Goal: Information Seeking & Learning: Check status

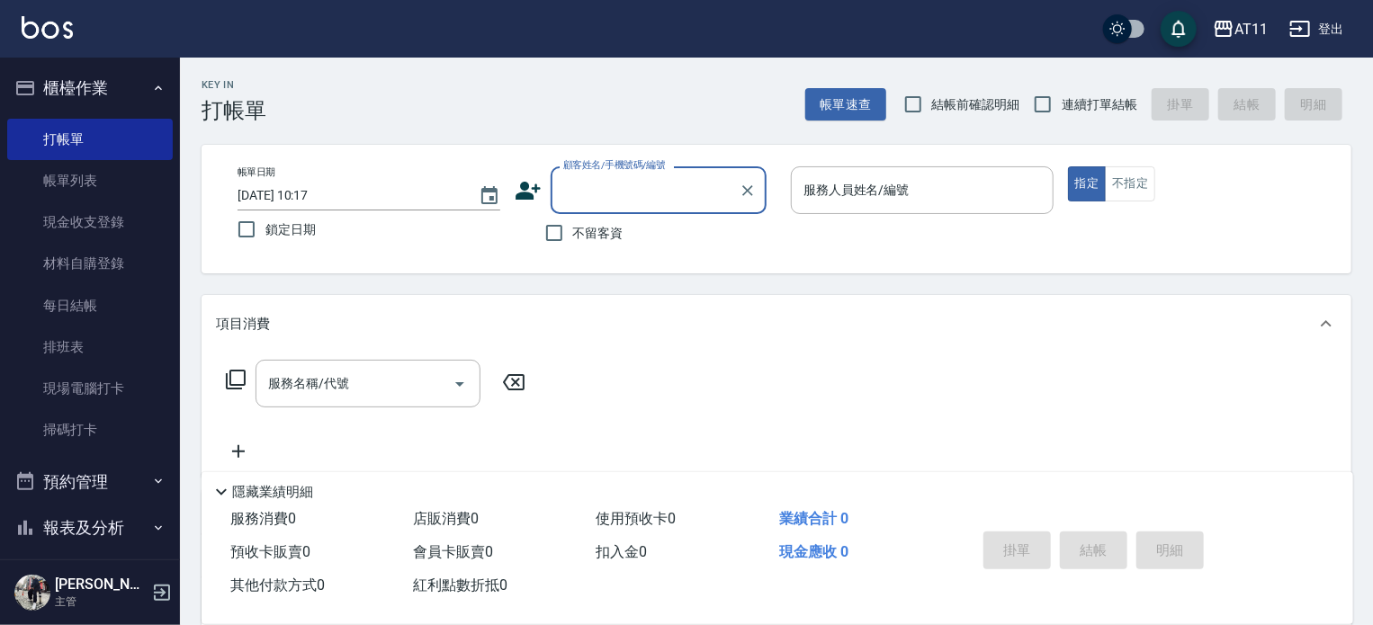
click at [118, 94] on button "櫃檯作業" at bounding box center [89, 88] width 165 height 47
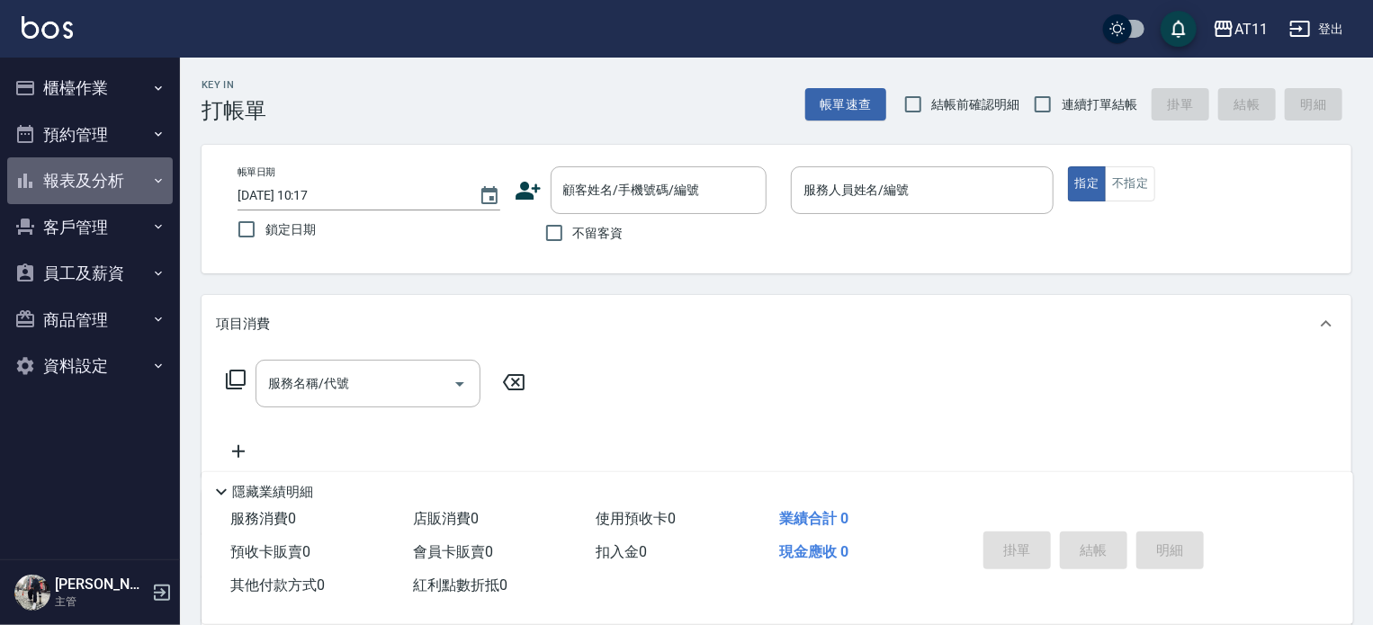
click at [113, 179] on button "報表及分析" at bounding box center [89, 180] width 165 height 47
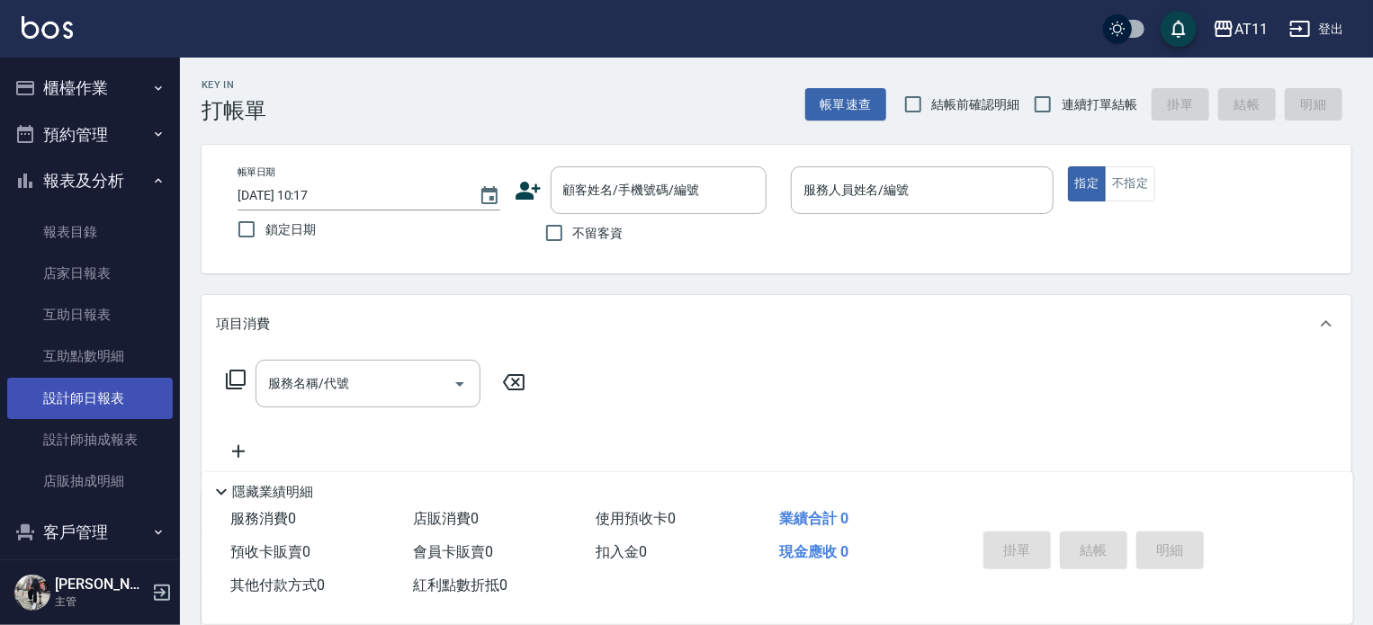
click at [101, 398] on link "設計師日報表" at bounding box center [89, 398] width 165 height 41
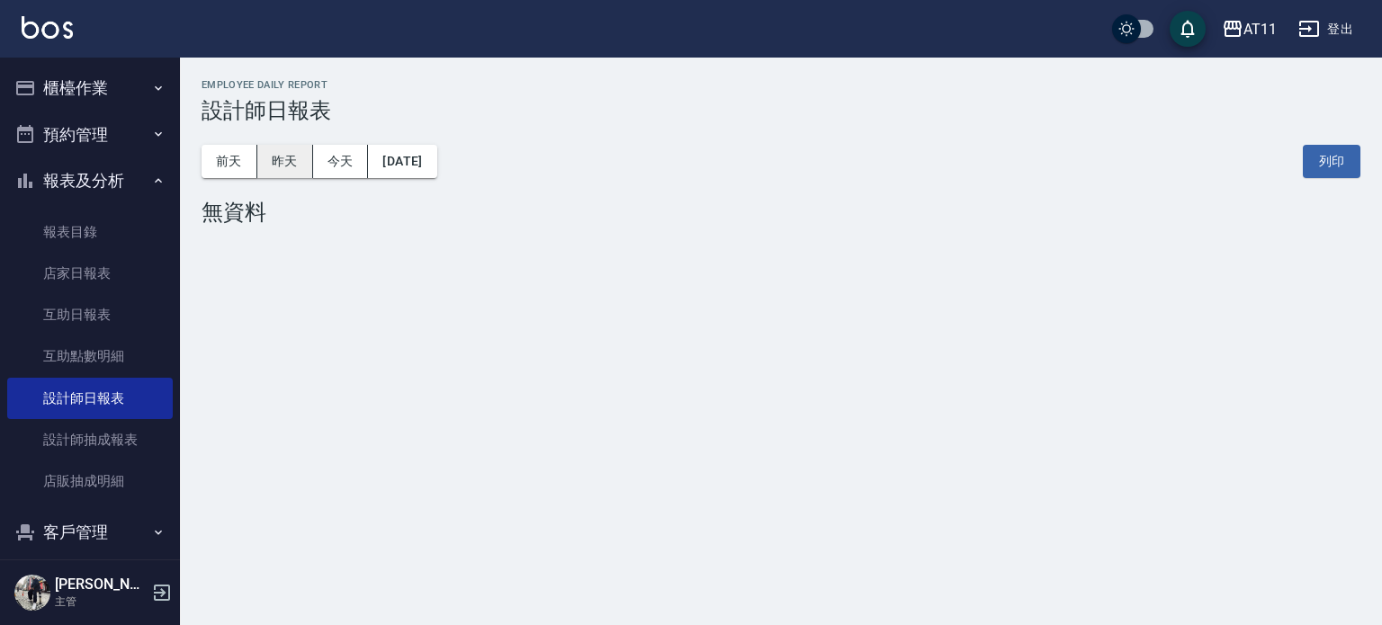
click at [288, 165] on button "昨天" at bounding box center [285, 161] width 56 height 33
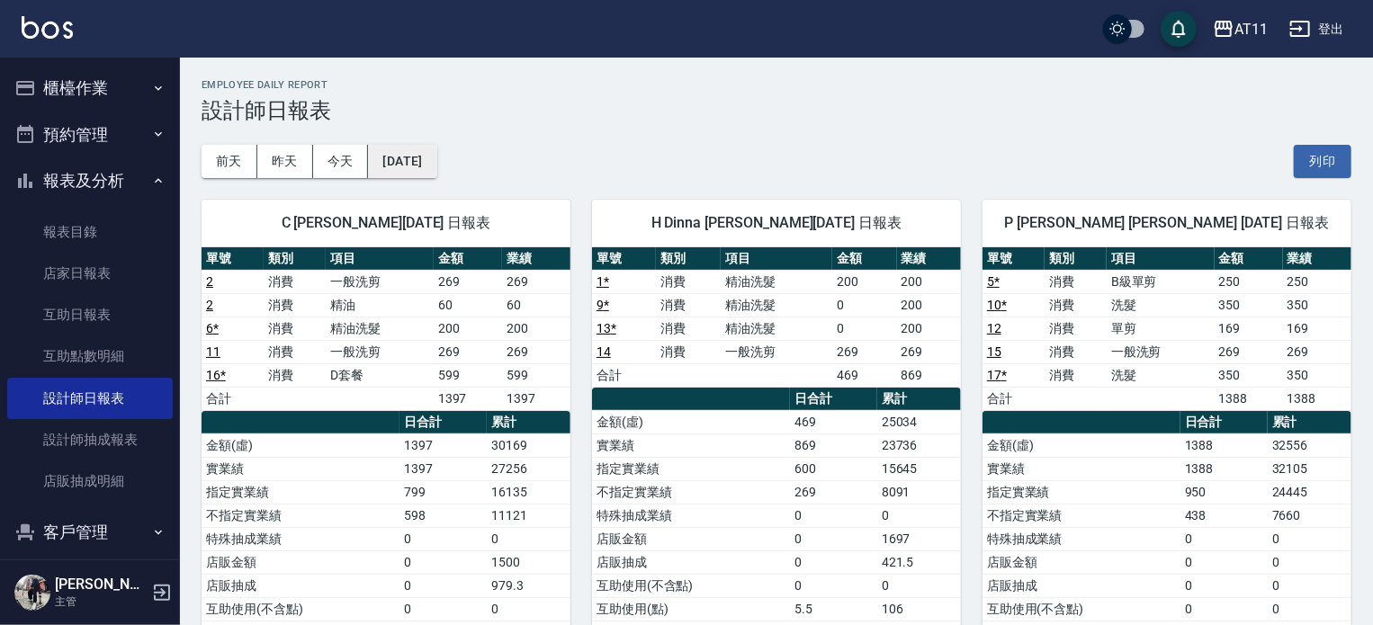
click at [407, 154] on button "[DATE]" at bounding box center [402, 161] width 68 height 33
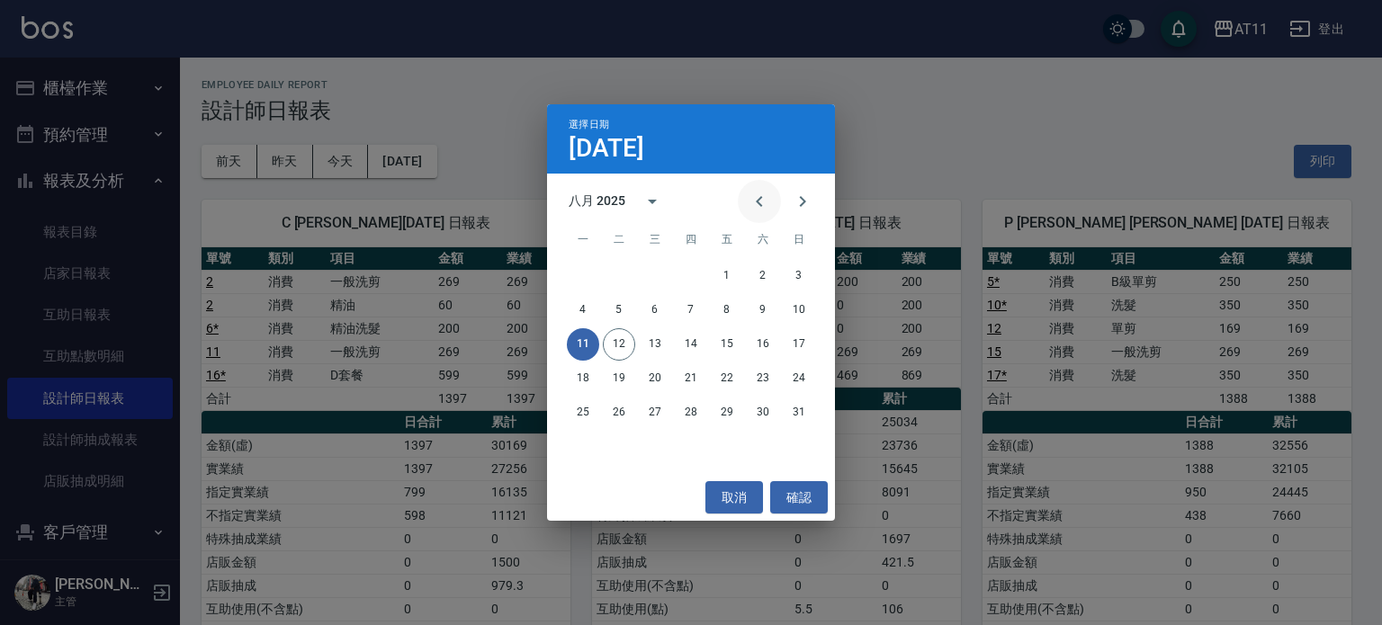
click at [751, 199] on icon "Previous month" at bounding box center [759, 202] width 22 height 22
click at [580, 412] on button "28" at bounding box center [583, 413] width 32 height 32
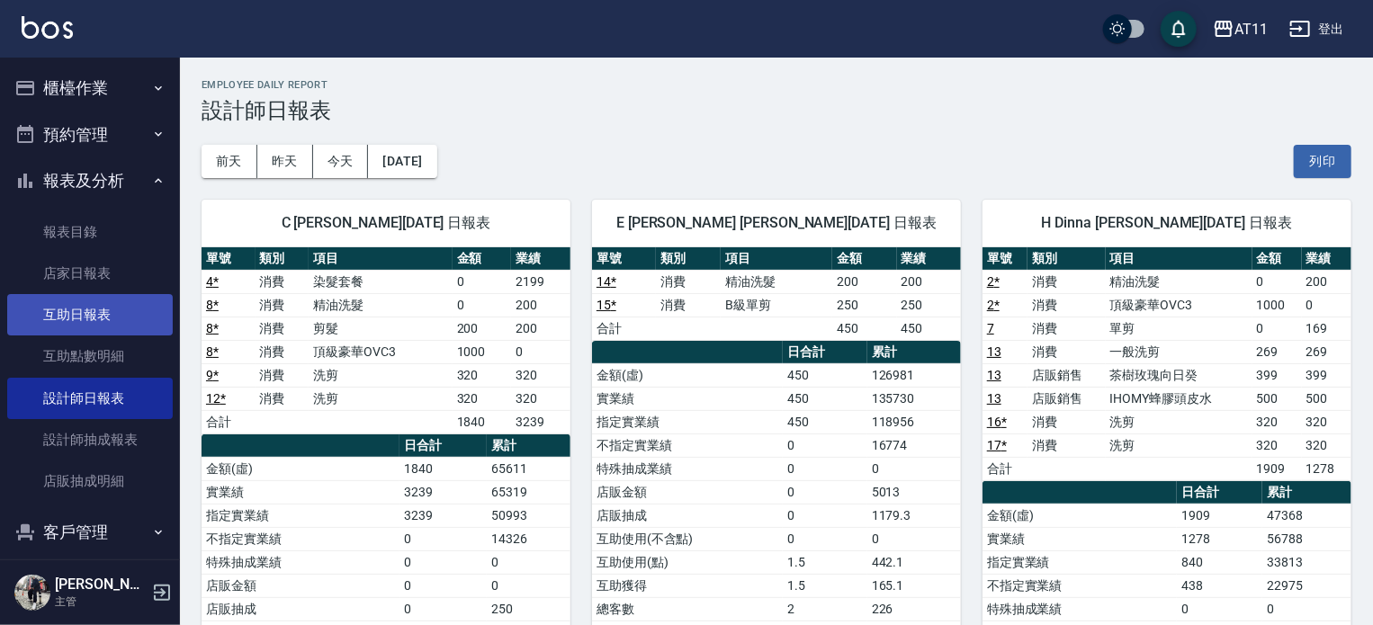
click at [109, 322] on link "互助日報表" at bounding box center [89, 314] width 165 height 41
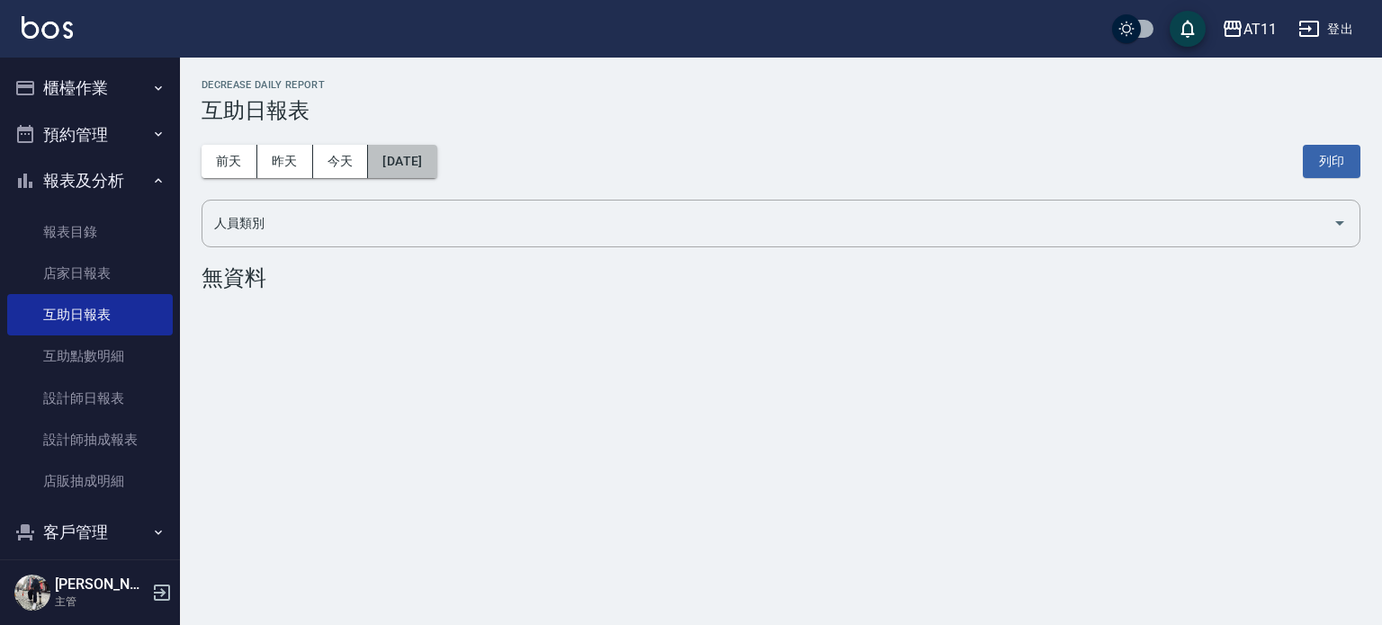
click at [436, 162] on button "[DATE]" at bounding box center [402, 161] width 68 height 33
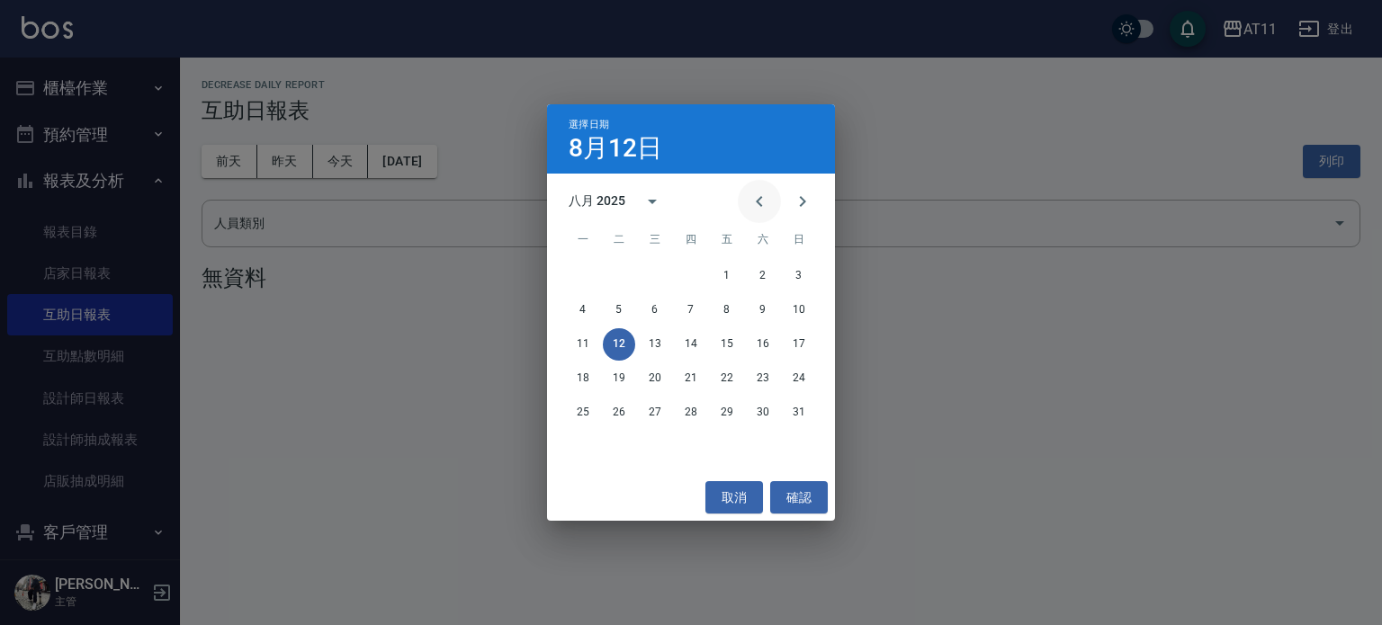
click at [761, 201] on icon "Previous month" at bounding box center [759, 202] width 22 height 22
click at [578, 407] on button "28" at bounding box center [583, 413] width 32 height 32
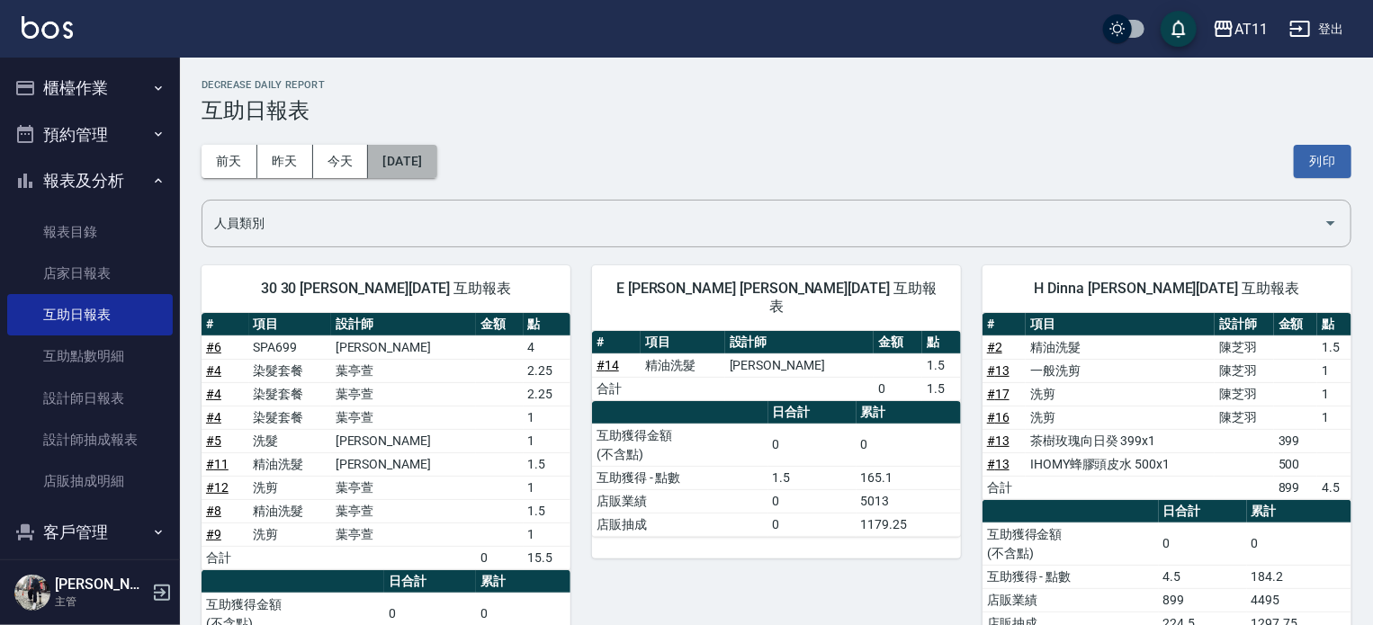
click at [436, 165] on button "[DATE]" at bounding box center [402, 161] width 68 height 33
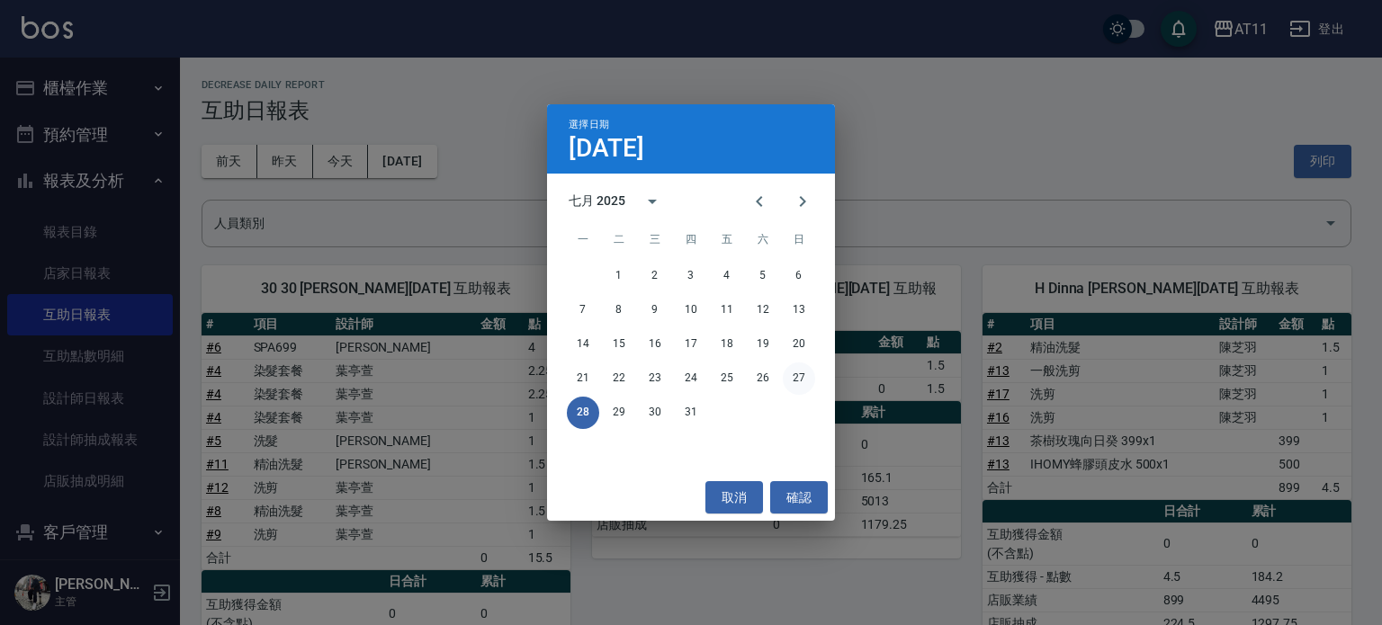
click at [800, 377] on button "27" at bounding box center [798, 378] width 32 height 32
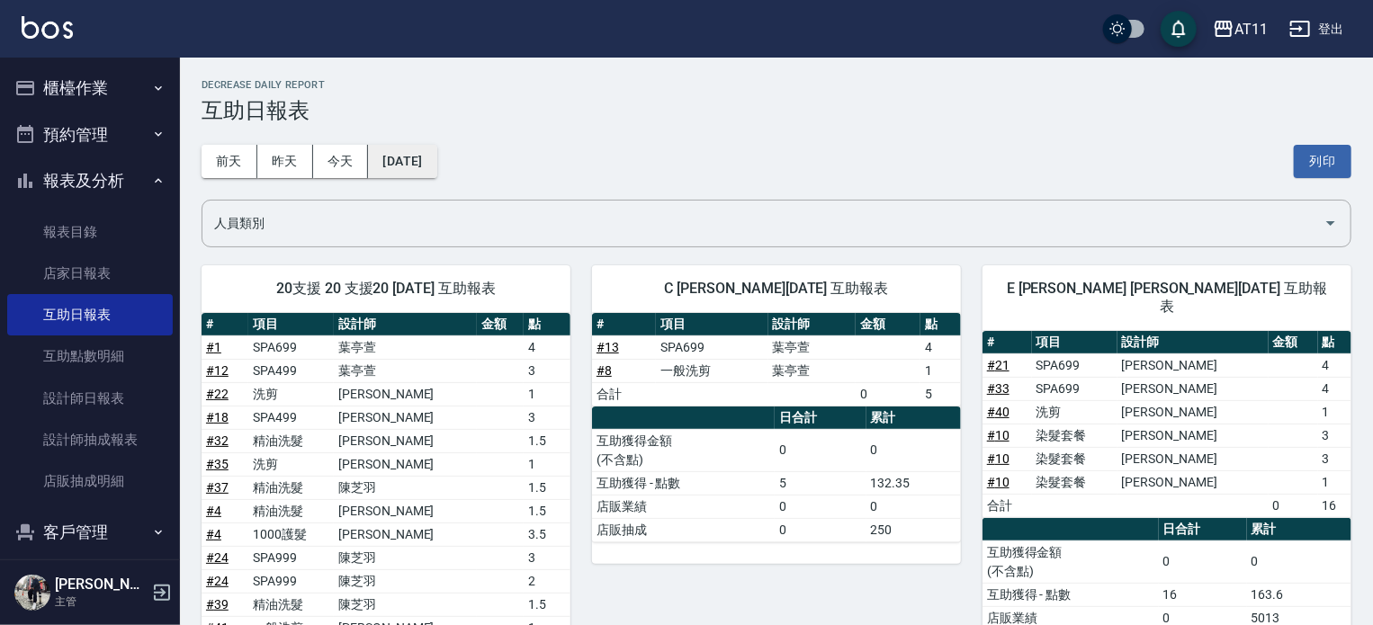
click at [420, 150] on button "[DATE]" at bounding box center [402, 161] width 68 height 33
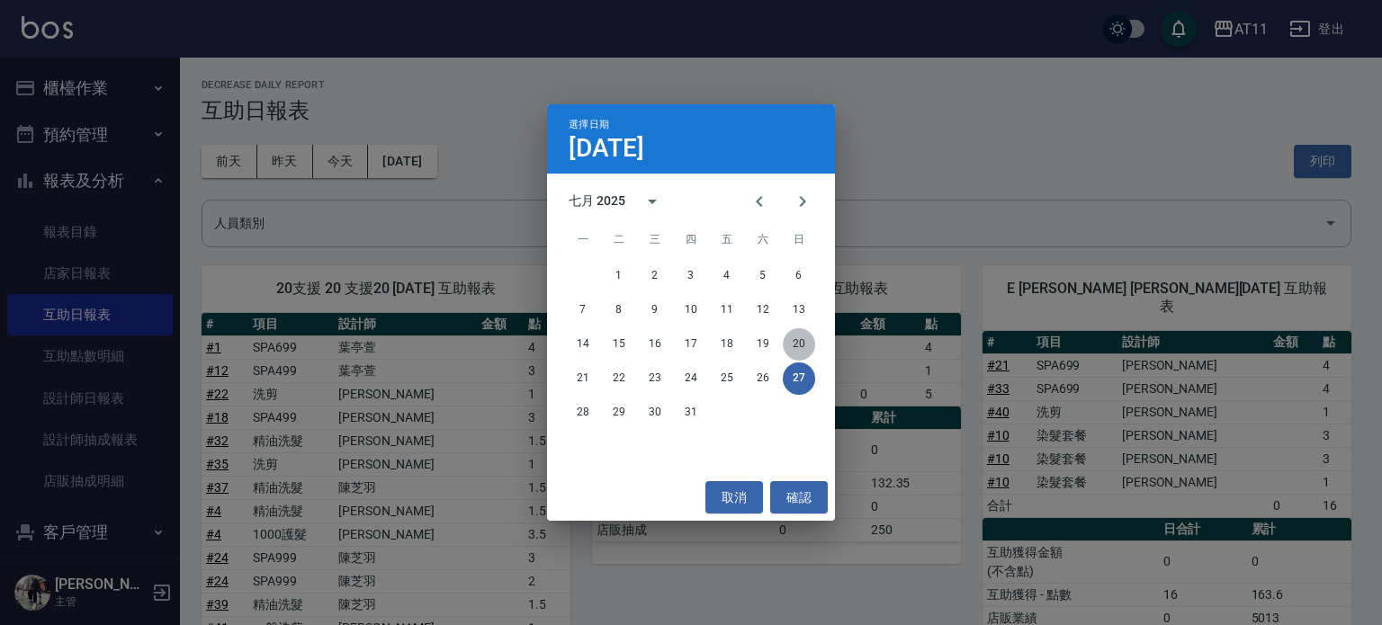
click at [796, 341] on button "20" at bounding box center [798, 344] width 32 height 32
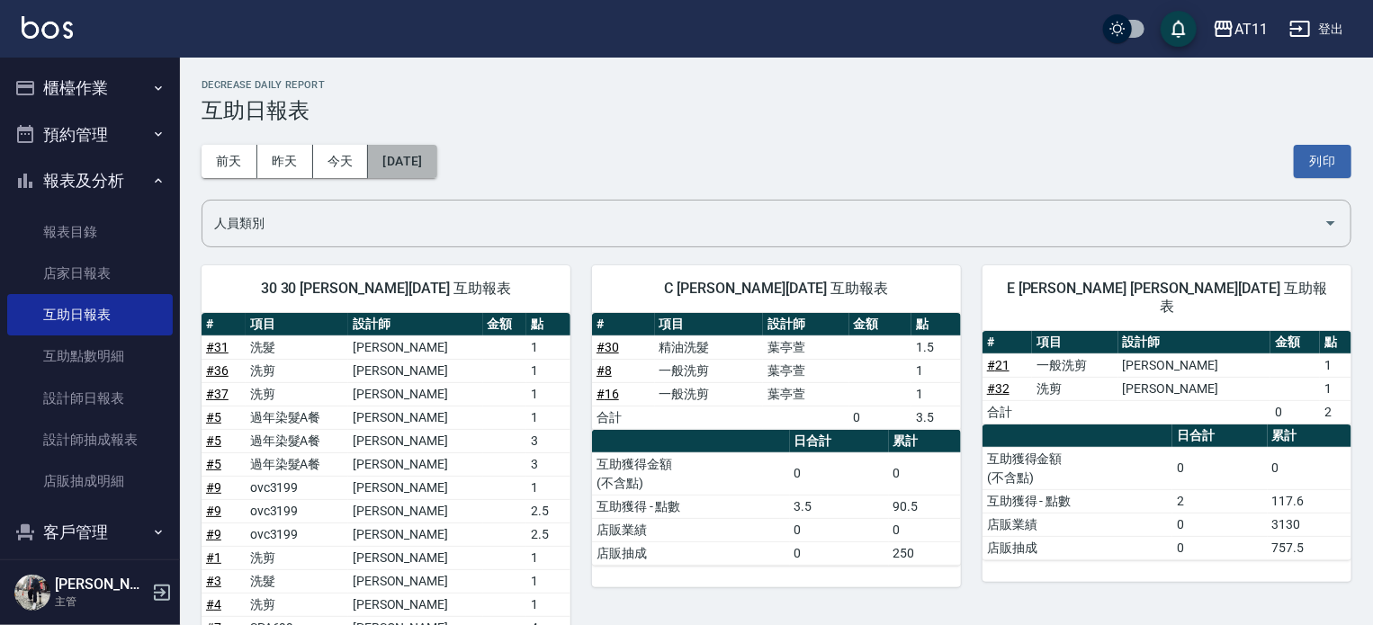
click at [407, 165] on button "[DATE]" at bounding box center [402, 161] width 68 height 33
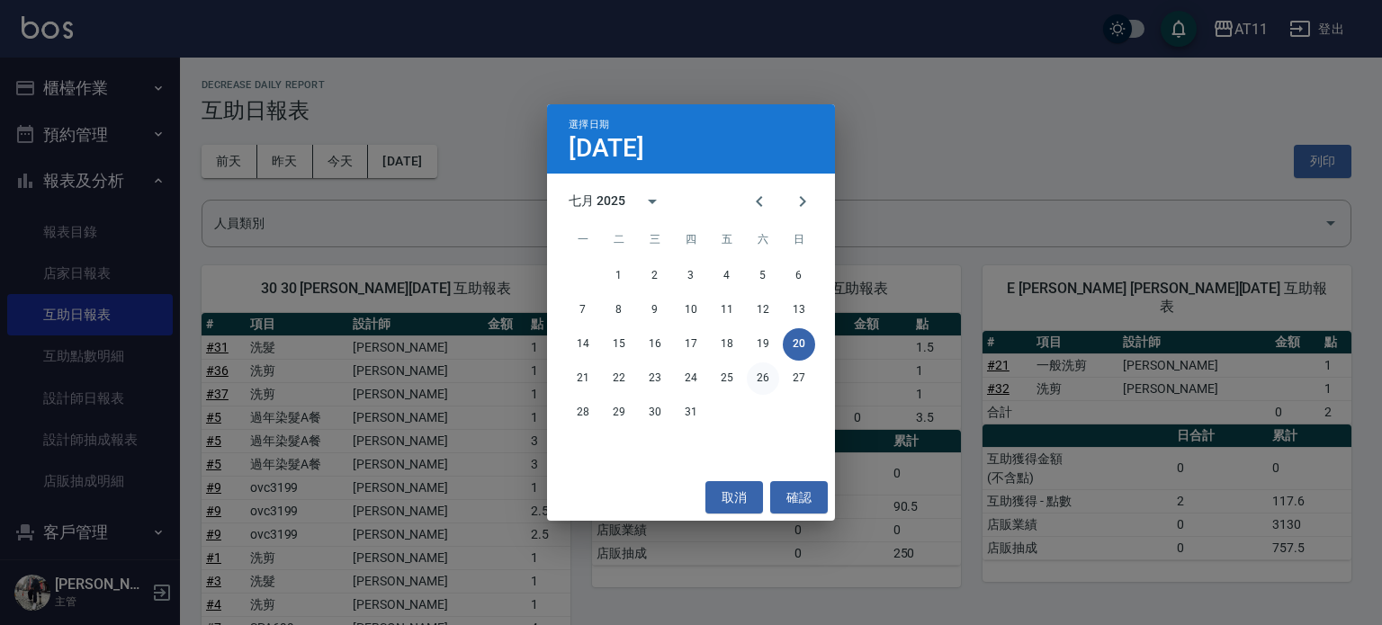
click at [762, 377] on button "26" at bounding box center [763, 378] width 32 height 32
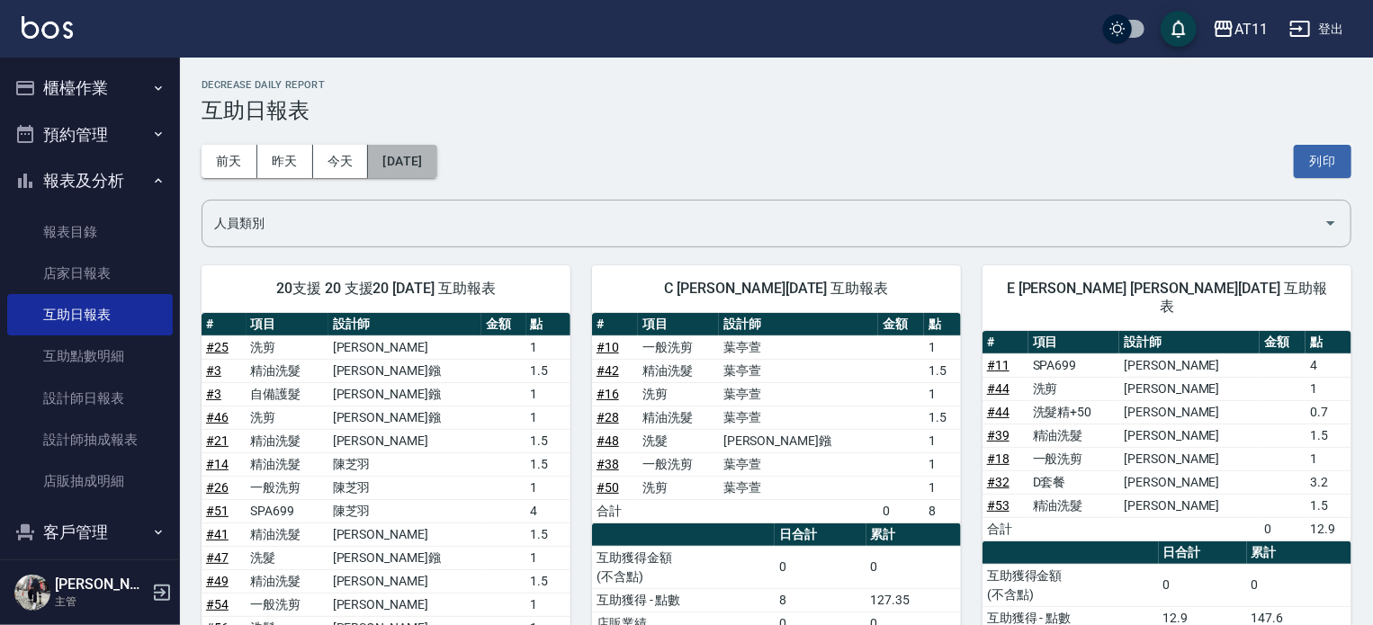
click at [436, 161] on button "[DATE]" at bounding box center [402, 161] width 68 height 33
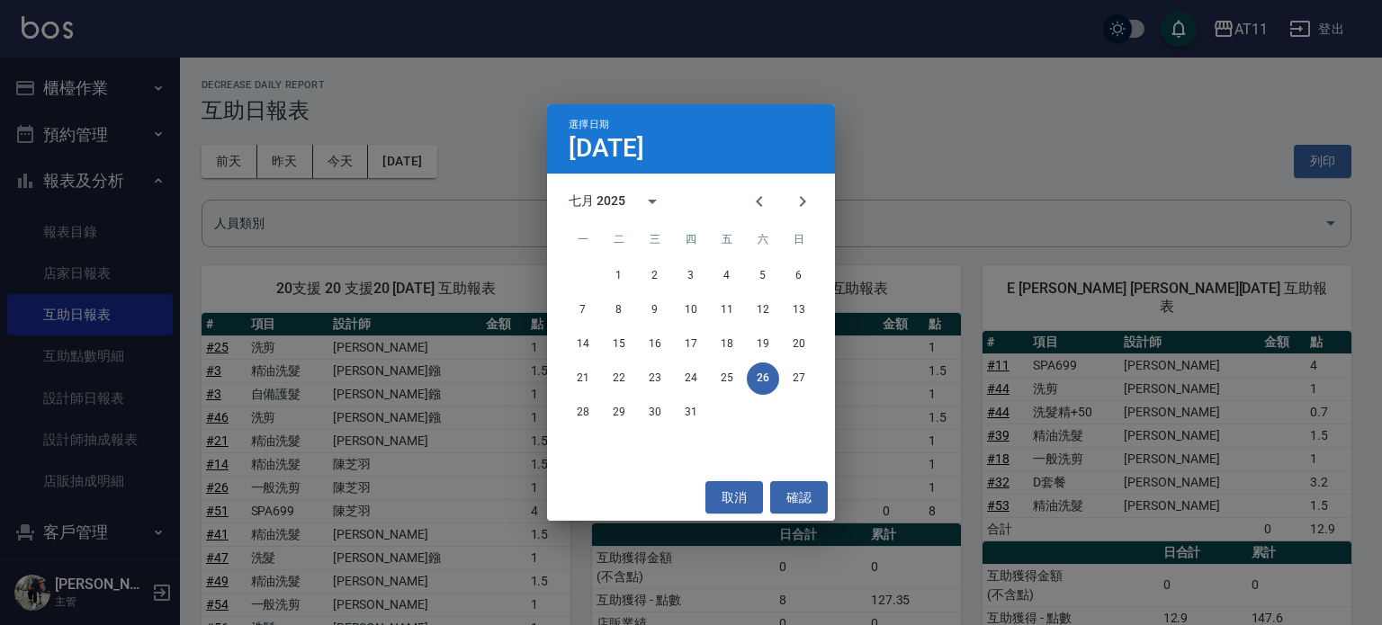
click at [960, 182] on div "選擇日期 [DATE] 七月 2025 一 二 三 四 五 六 日 1 2 3 4 5 6 7 8 9 10 11 12 13 14 15 16 17 18 …" at bounding box center [691, 312] width 1382 height 625
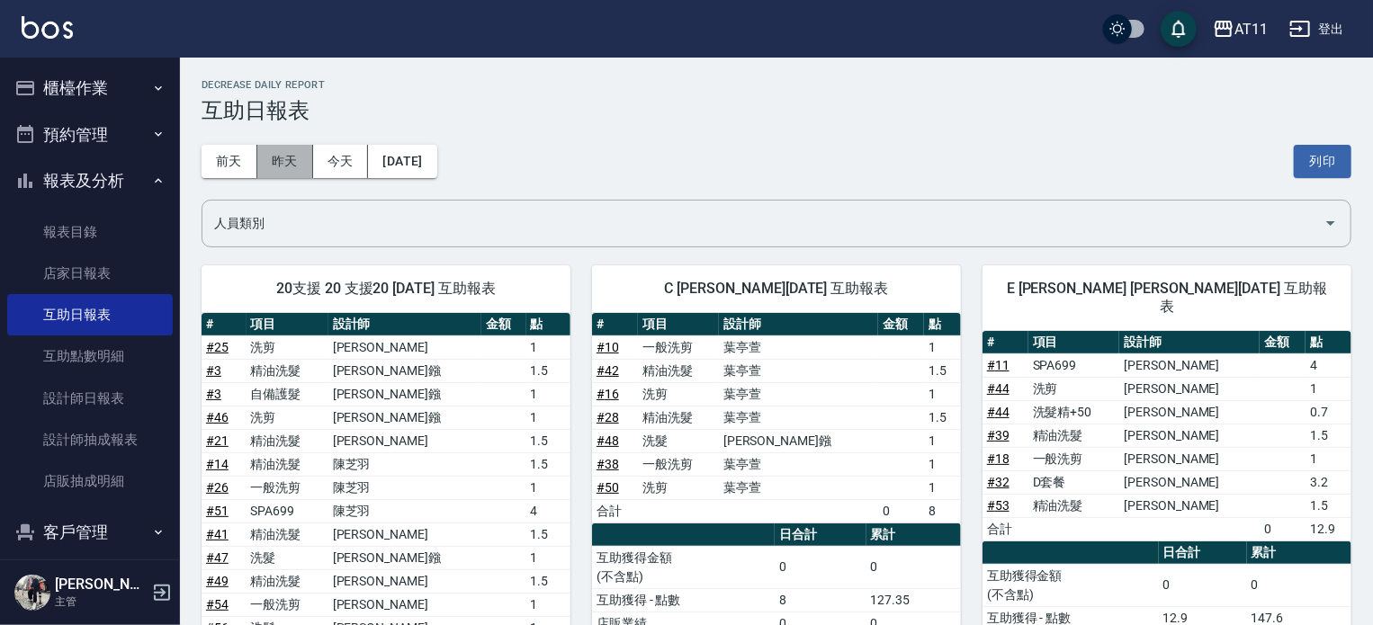
click at [285, 159] on button "昨天" at bounding box center [285, 161] width 56 height 33
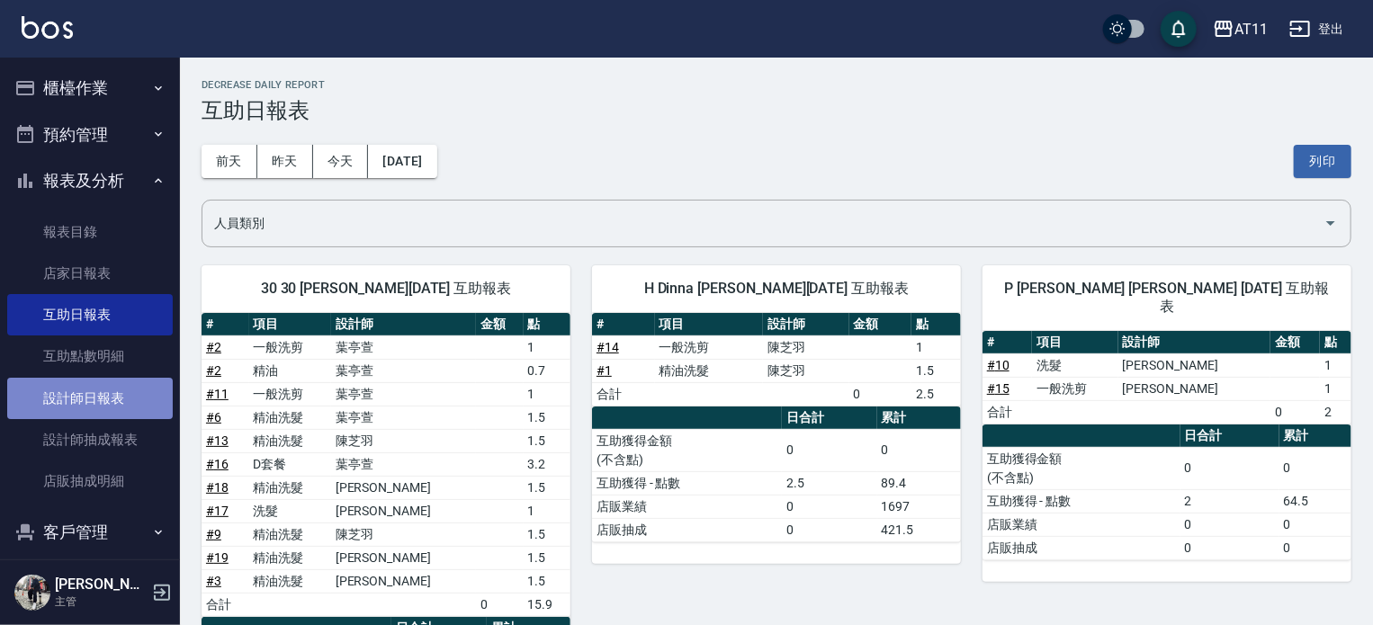
click at [92, 398] on link "設計師日報表" at bounding box center [89, 398] width 165 height 41
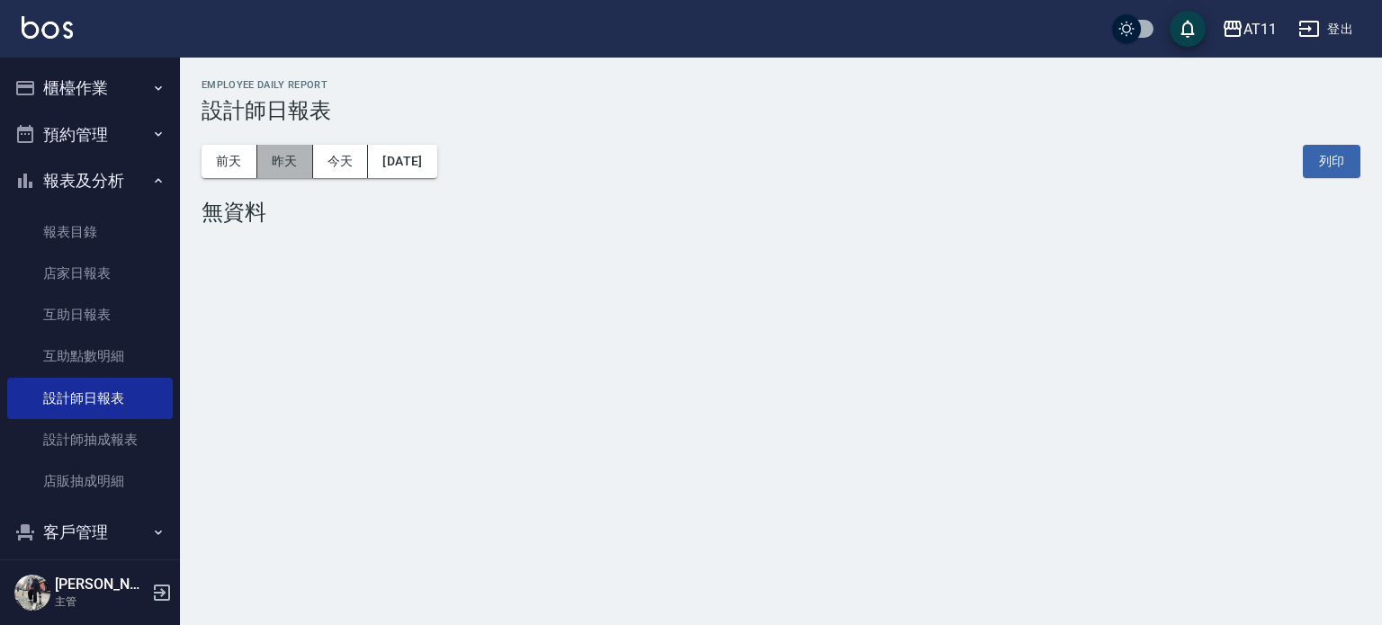
click at [291, 165] on button "昨天" at bounding box center [285, 161] width 56 height 33
